Goal: Complete application form

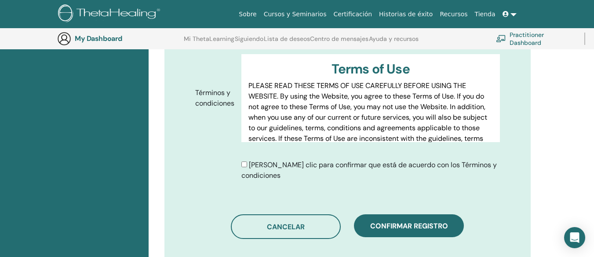
scroll to position [461, 0]
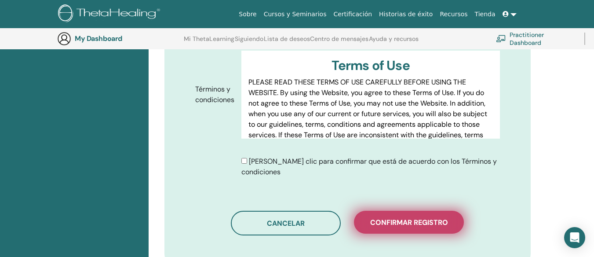
click at [394, 217] on button "Confirmar registro" at bounding box center [409, 222] width 110 height 23
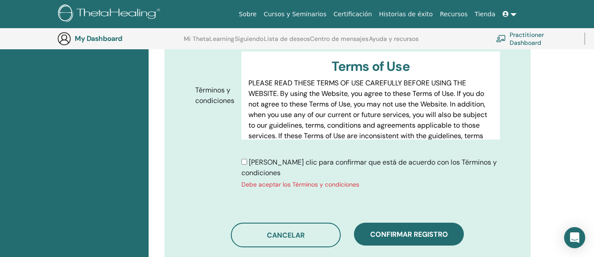
scroll to position [505, 0]
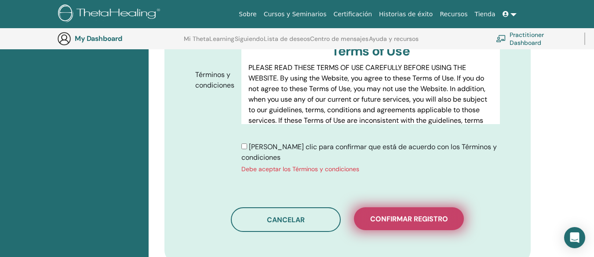
click at [405, 214] on span "Confirmar registro" at bounding box center [409, 218] width 78 height 9
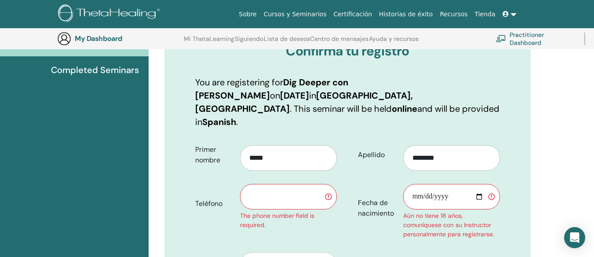
scroll to position [109, 0]
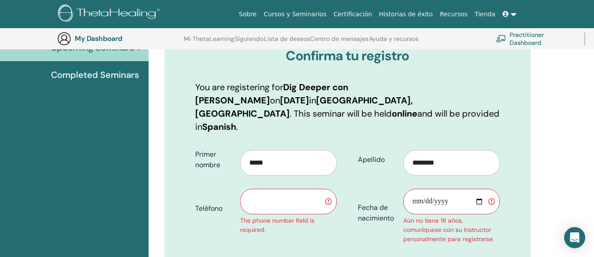
click at [267, 192] on input "text" at bounding box center [288, 201] width 97 height 25
type input "*"
type input "**********"
click at [446, 189] on input "Fecha de nacimiento" at bounding box center [451, 201] width 97 height 25
click at [439, 189] on input "Fecha de nacimiento" at bounding box center [451, 201] width 97 height 25
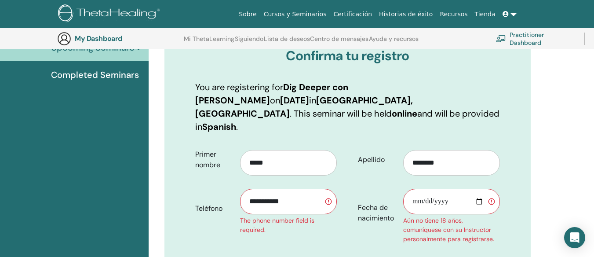
click at [448, 189] on input "Fecha de nacimiento" at bounding box center [451, 201] width 97 height 25
type input "**********"
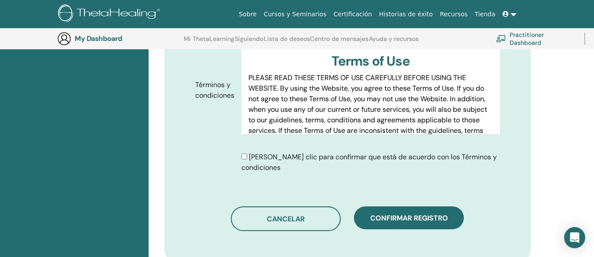
scroll to position [549, 0]
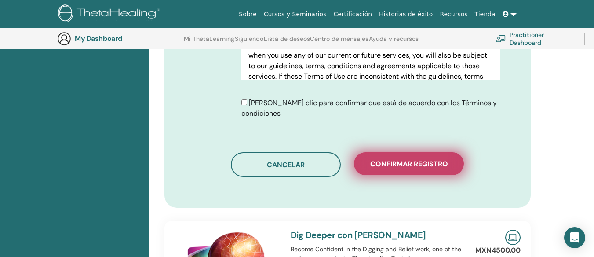
click at [400, 159] on span "Confirmar registro" at bounding box center [409, 163] width 78 height 9
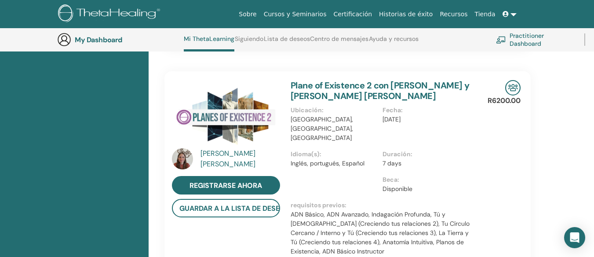
scroll to position [463, 0]
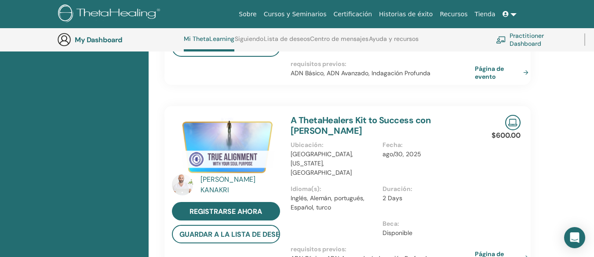
click at [507, 15] on icon at bounding box center [505, 14] width 6 height 6
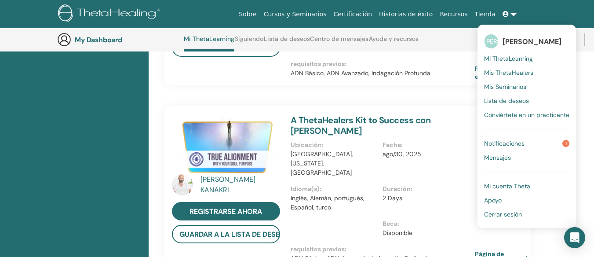
click at [523, 58] on span "Mi ThetaLearning" at bounding box center [508, 59] width 49 height 8
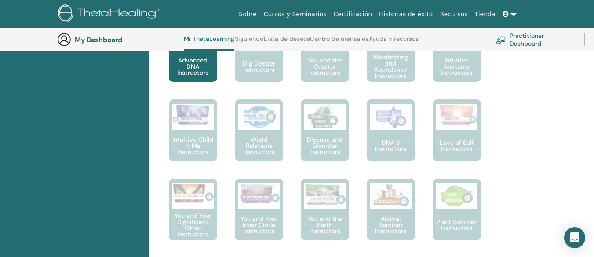
scroll to position [683, 0]
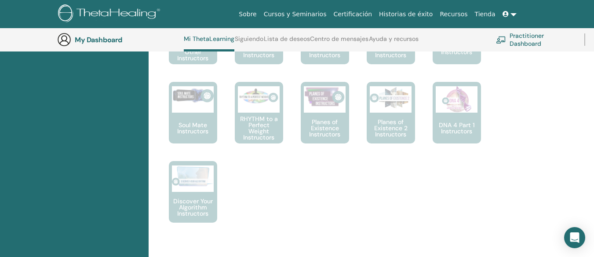
click at [132, 8] on img at bounding box center [110, 14] width 105 height 20
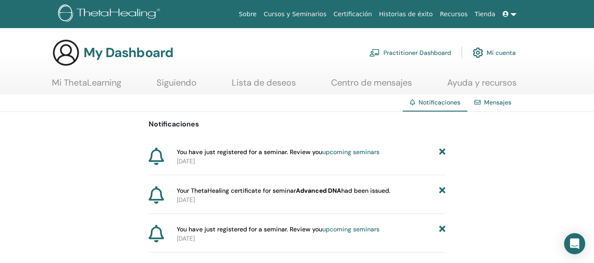
click at [354, 14] on link "Certificación" at bounding box center [353, 14] width 46 height 16
